Goal: Task Accomplishment & Management: Manage account settings

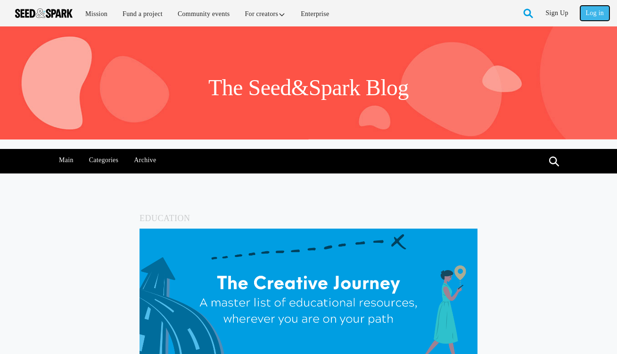
click at [593, 11] on link "Log in" at bounding box center [594, 13] width 29 height 15
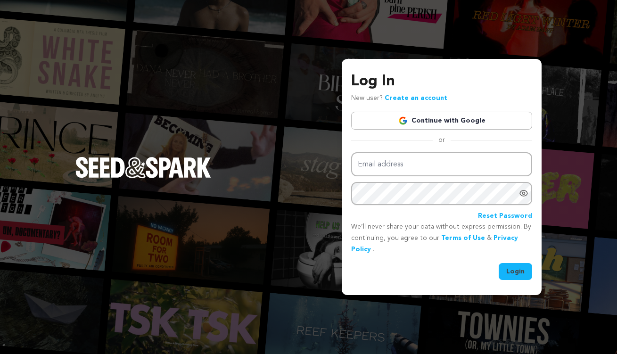
click at [388, 120] on link "Continue with Google" at bounding box center [441, 121] width 181 height 18
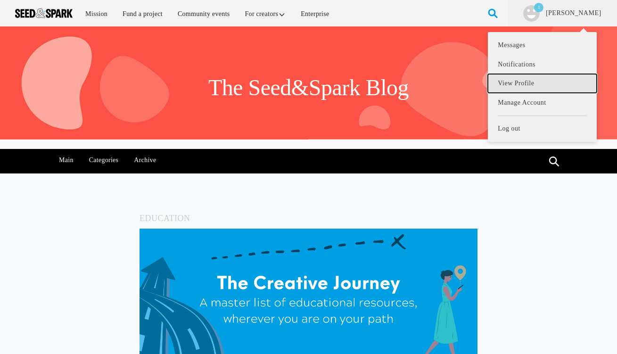
click at [544, 83] on link "View Profile" at bounding box center [542, 83] width 108 height 19
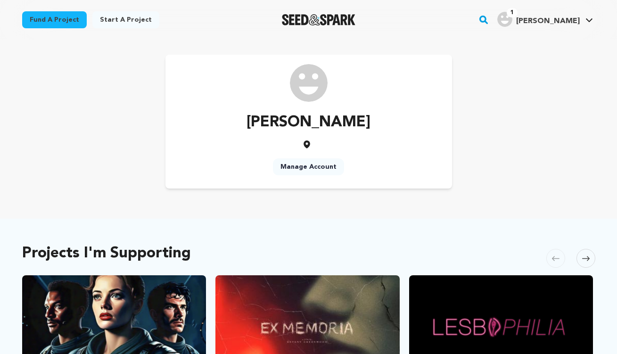
click at [304, 167] on link "Manage Account" at bounding box center [308, 166] width 71 height 17
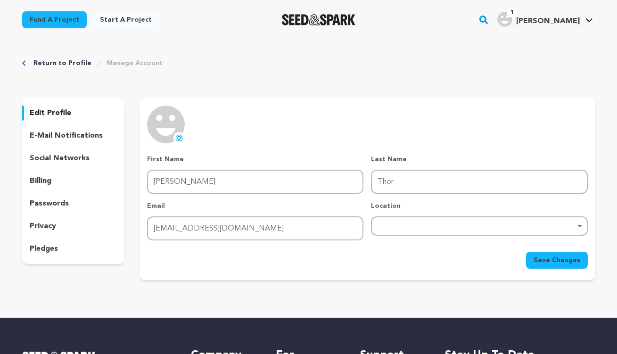
click at [177, 139] on icon at bounding box center [179, 138] width 8 height 8
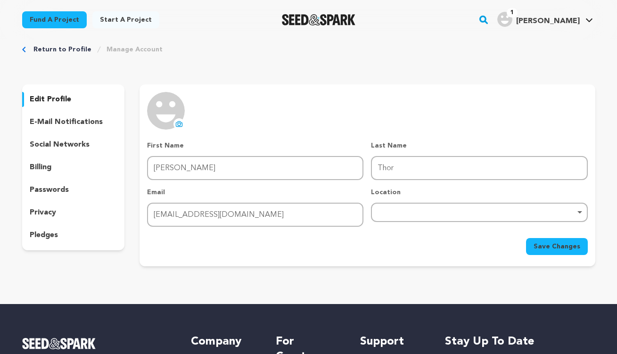
scroll to position [8, 0]
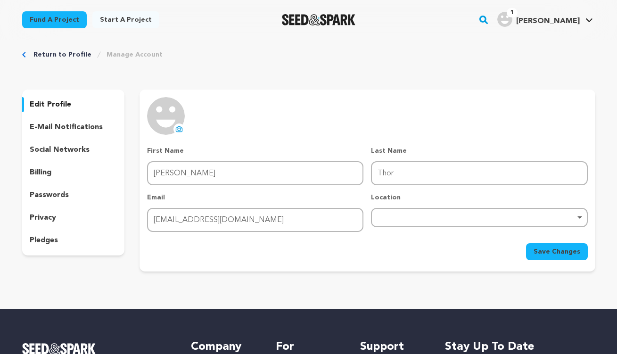
click at [171, 115] on img at bounding box center [166, 116] width 38 height 38
click at [410, 218] on div "Remove item" at bounding box center [478, 217] width 207 height 4
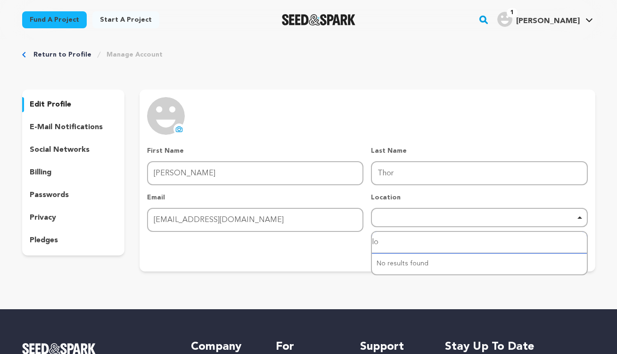
type input "los"
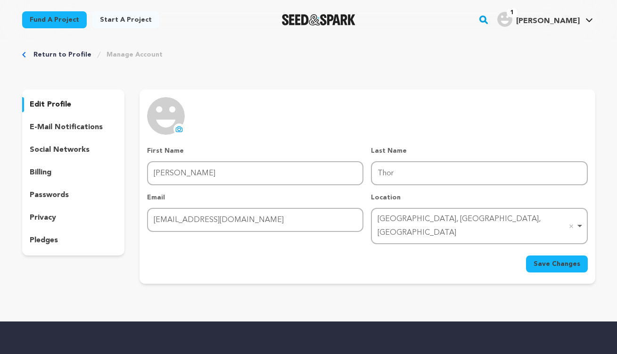
click at [545, 259] on span "Save Changes" at bounding box center [556, 263] width 47 height 9
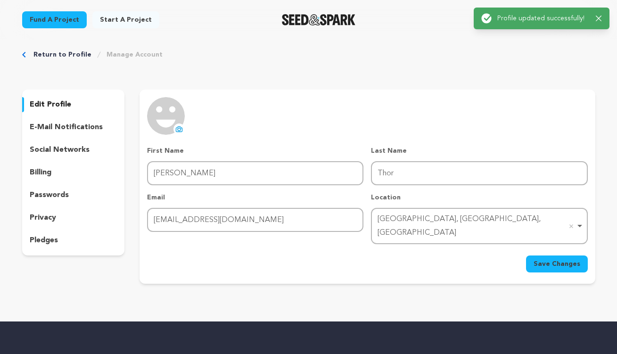
click at [176, 128] on icon at bounding box center [179, 129] width 8 height 8
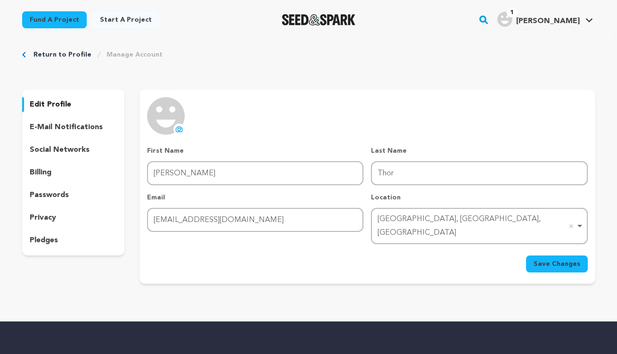
click at [178, 129] on icon at bounding box center [179, 129] width 8 height 8
click at [177, 127] on icon at bounding box center [179, 128] width 6 height 5
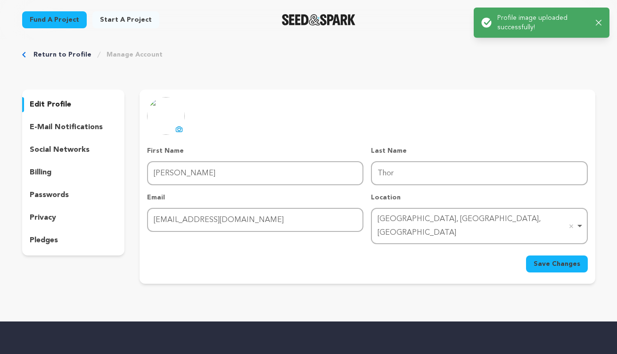
click at [561, 259] on span "Save Changes" at bounding box center [556, 263] width 47 height 9
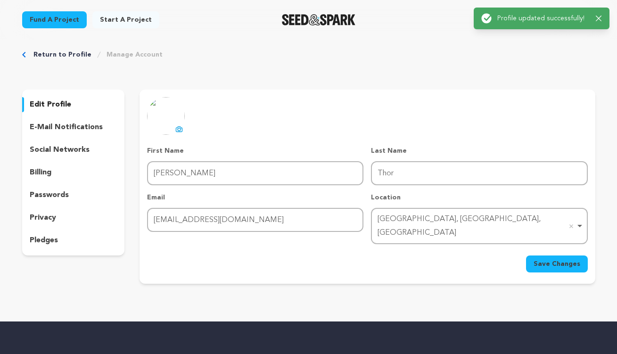
click at [71, 128] on p "e-mail notifications" at bounding box center [66, 127] width 73 height 11
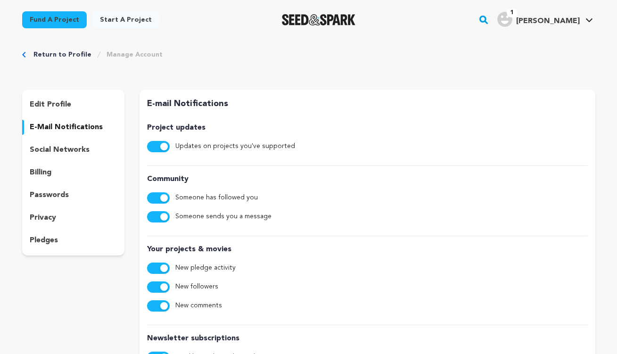
click at [164, 147] on span "button" at bounding box center [164, 147] width 8 height 8
click at [162, 195] on span "button" at bounding box center [164, 198] width 8 height 8
click at [163, 220] on button "button" at bounding box center [158, 216] width 23 height 11
click at [164, 267] on span "button" at bounding box center [164, 268] width 8 height 8
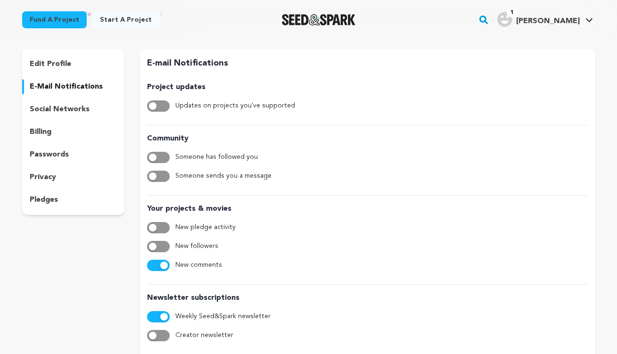
scroll to position [49, 0]
click at [163, 267] on span "button" at bounding box center [164, 265] width 8 height 8
click at [166, 315] on span "button" at bounding box center [164, 316] width 8 height 8
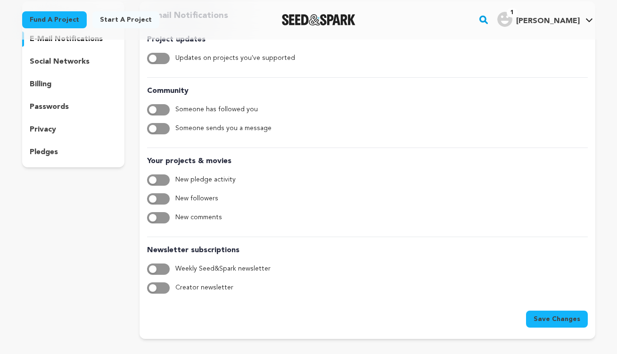
scroll to position [96, 0]
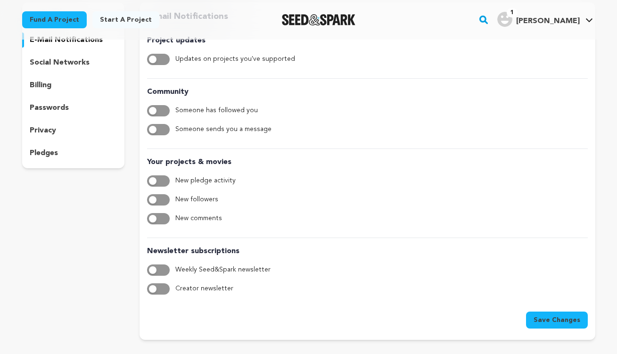
click at [160, 290] on button "button" at bounding box center [158, 288] width 23 height 11
click at [154, 267] on span "button" at bounding box center [153, 270] width 8 height 8
click at [162, 269] on span "button" at bounding box center [164, 270] width 8 height 8
click at [157, 182] on button "button" at bounding box center [158, 180] width 23 height 11
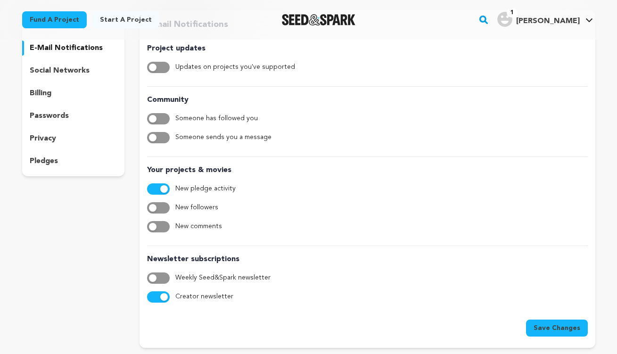
scroll to position [91, 0]
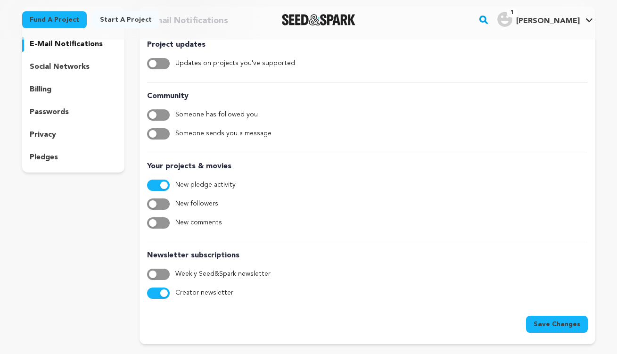
click at [565, 326] on span "Save Changes" at bounding box center [556, 323] width 47 height 9
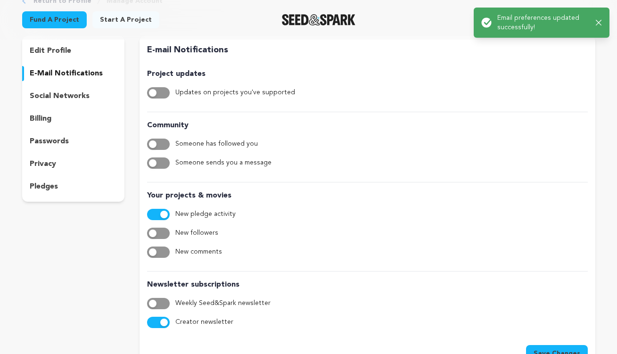
scroll to position [60, 0]
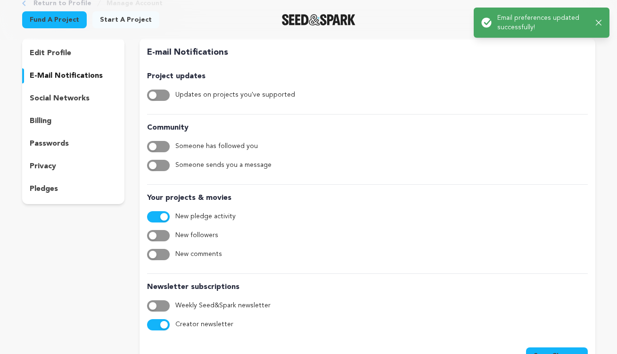
click at [79, 102] on p "social networks" at bounding box center [60, 98] width 60 height 11
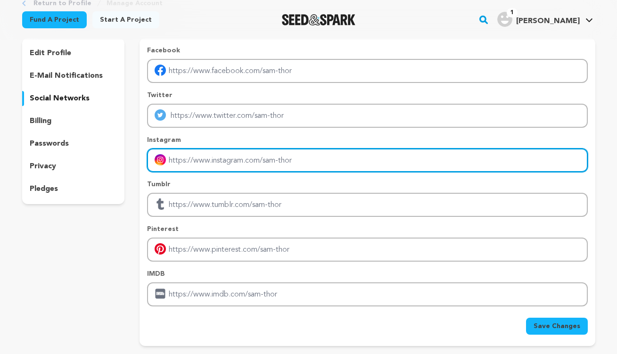
click at [250, 158] on input "Enter instagram handle link" at bounding box center [367, 160] width 440 height 24
